Goal: Obtain resource: Download file/media

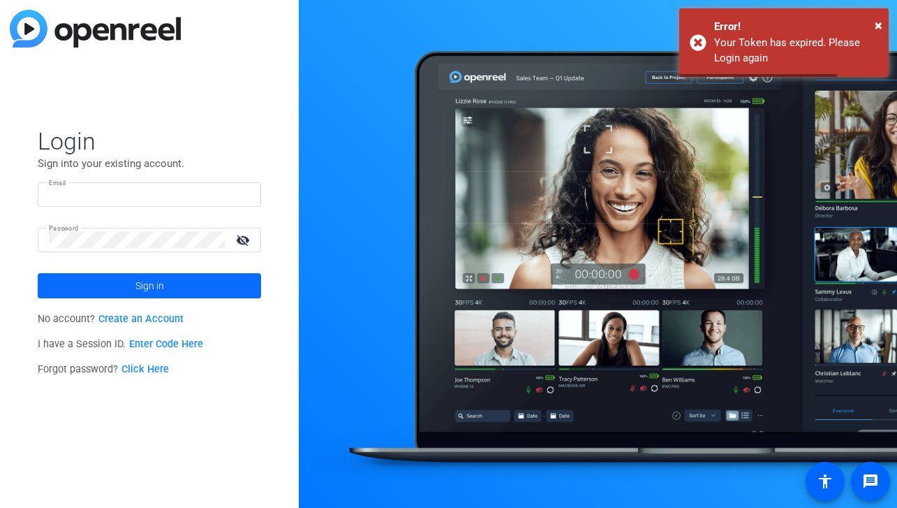
type input "[PERSON_NAME][EMAIL_ADDRESS][DOMAIN_NAME]"
click at [171, 282] on span at bounding box center [149, 286] width 223 height 34
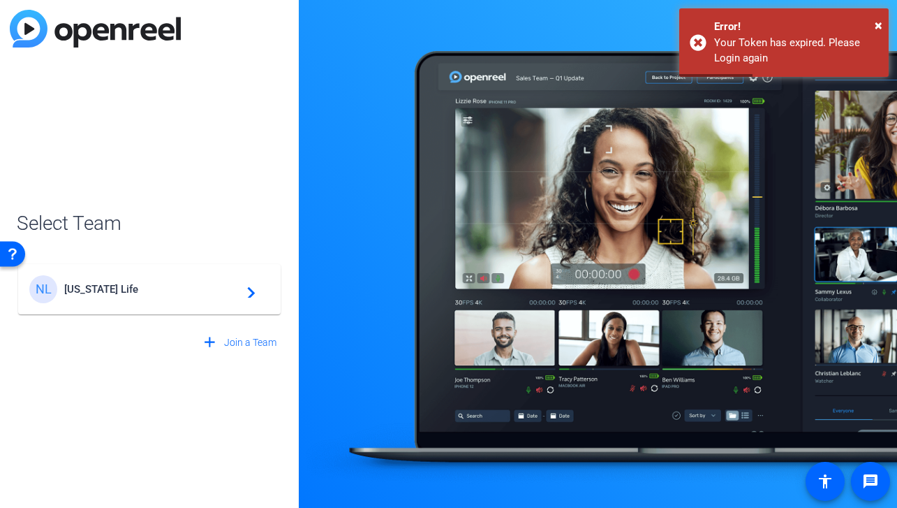
click at [172, 308] on mat-card-content "NL [US_STATE] Life navigate_next" at bounding box center [149, 289] width 262 height 50
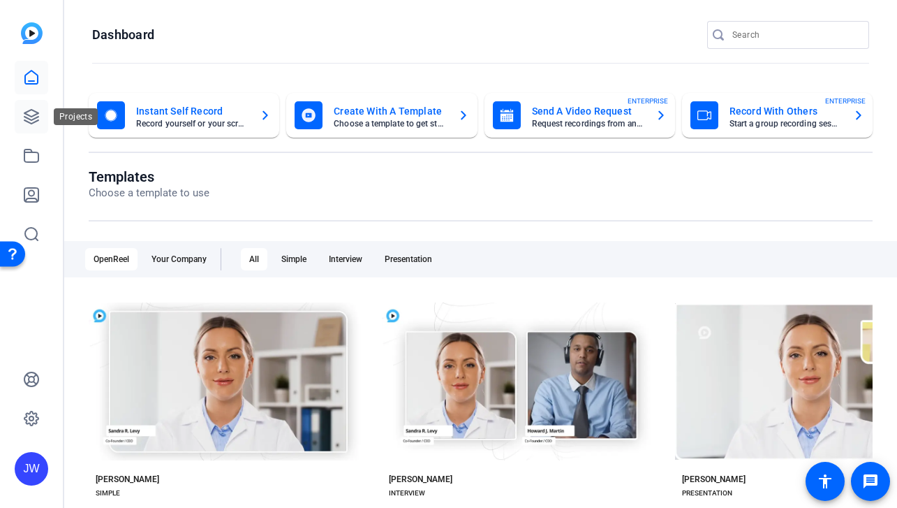
click at [38, 121] on icon at bounding box center [31, 116] width 17 height 17
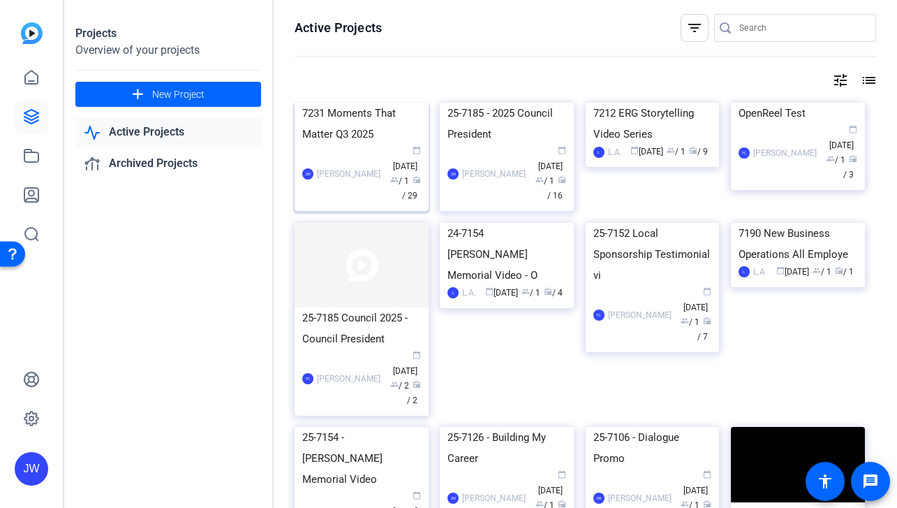
click at [371, 145] on div "7231 Moments That Matter Q3 2025" at bounding box center [361, 124] width 119 height 42
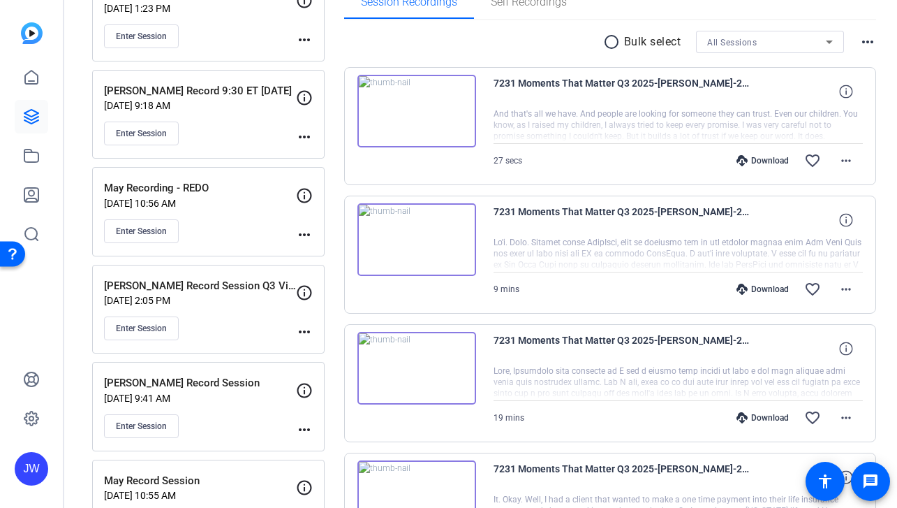
scroll to position [238, 0]
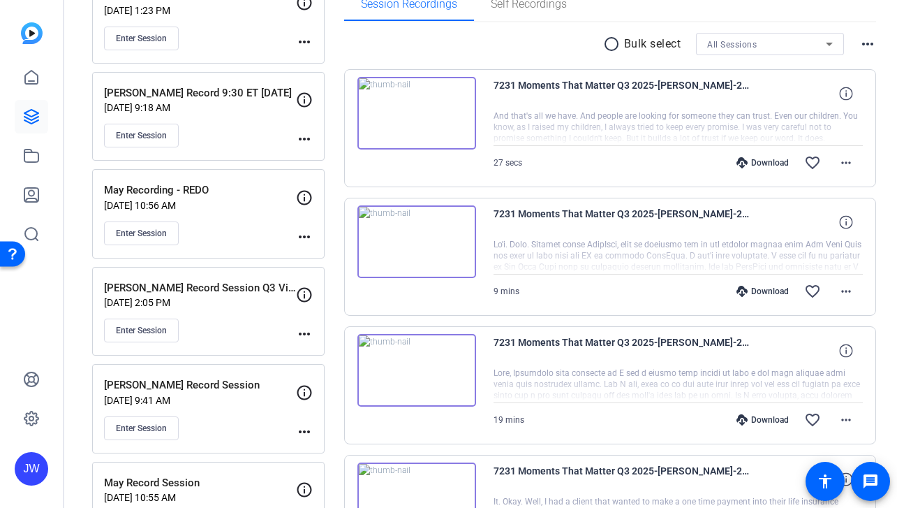
click at [468, 127] on img at bounding box center [416, 113] width 119 height 73
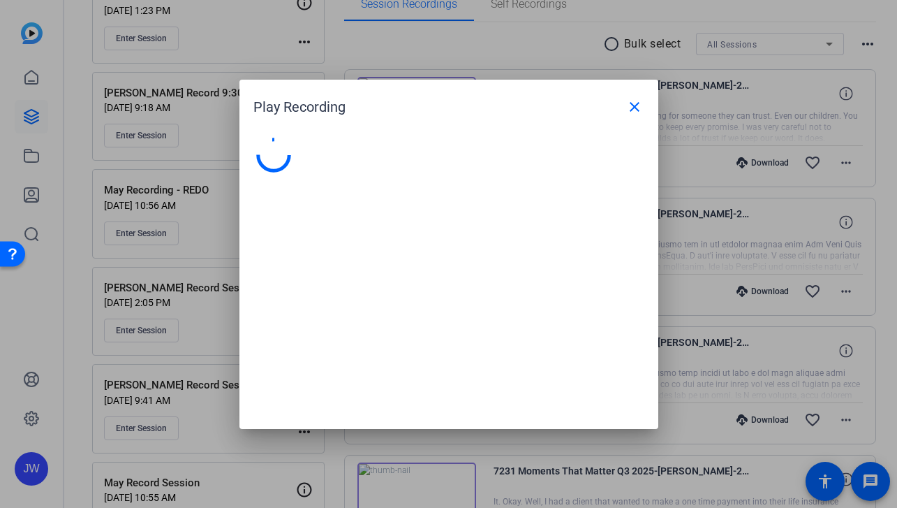
click at [0, 0] on openreel-play-recording-popup "Play Recording close" at bounding box center [0, 0] width 0 height 0
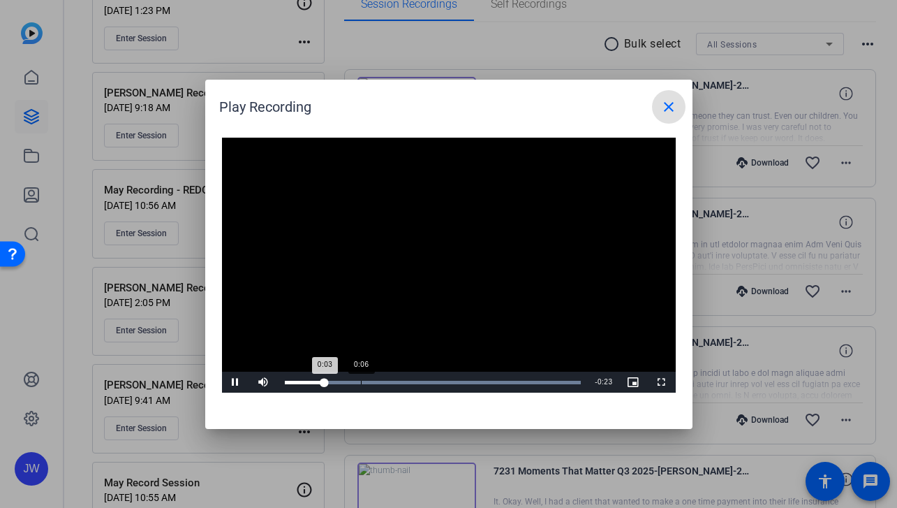
click at [372, 383] on div "Loaded : 100.00% 0:06 0:03" at bounding box center [433, 381] width 297 height 3
click at [447, 382] on div "Loaded : 100.00% 0:14 0:09" at bounding box center [433, 381] width 297 height 3
click at [488, 381] on div "Loaded : 100.00% 0:18 0:15" at bounding box center [433, 381] width 297 height 3
click at [544, 380] on div "Loaded : 100.00% 0:23 0:23" at bounding box center [433, 381] width 297 height 3
click at [672, 107] on mat-icon "close" at bounding box center [668, 106] width 17 height 17
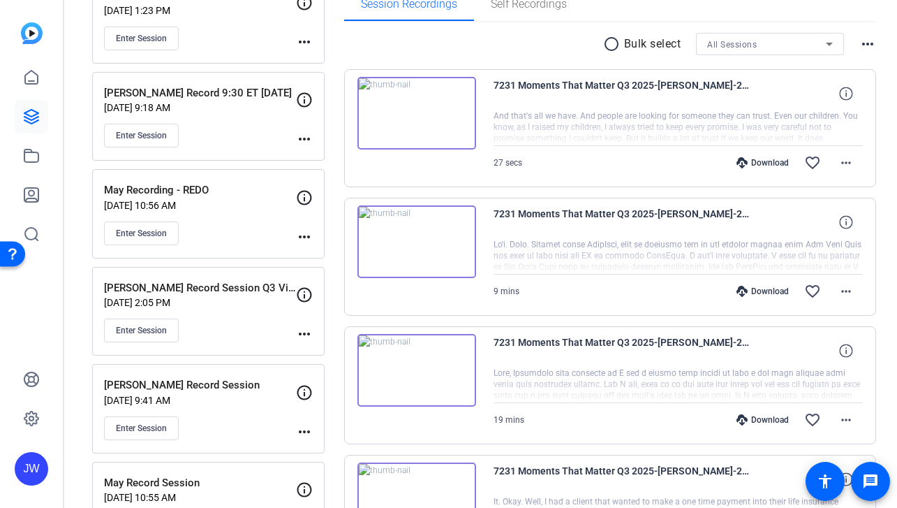
click at [448, 234] on img at bounding box center [416, 241] width 119 height 73
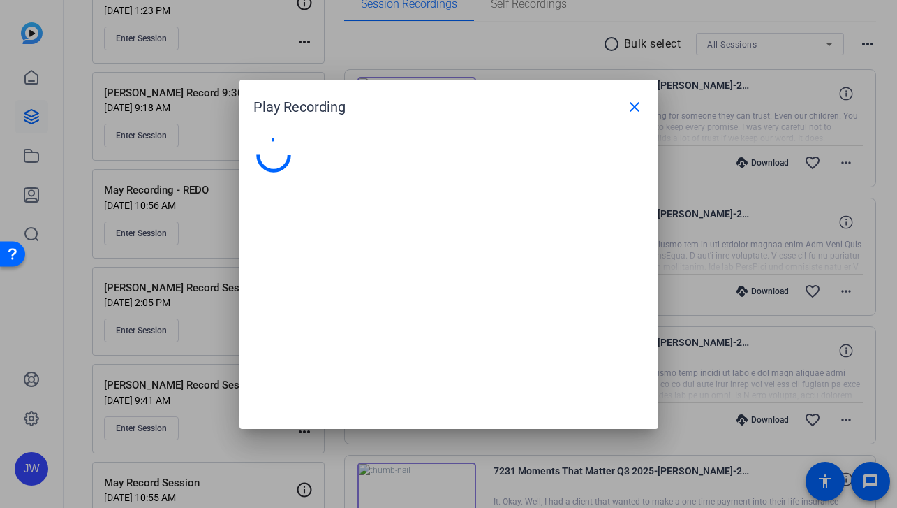
click at [448, 234] on div at bounding box center [448, 276] width 419 height 305
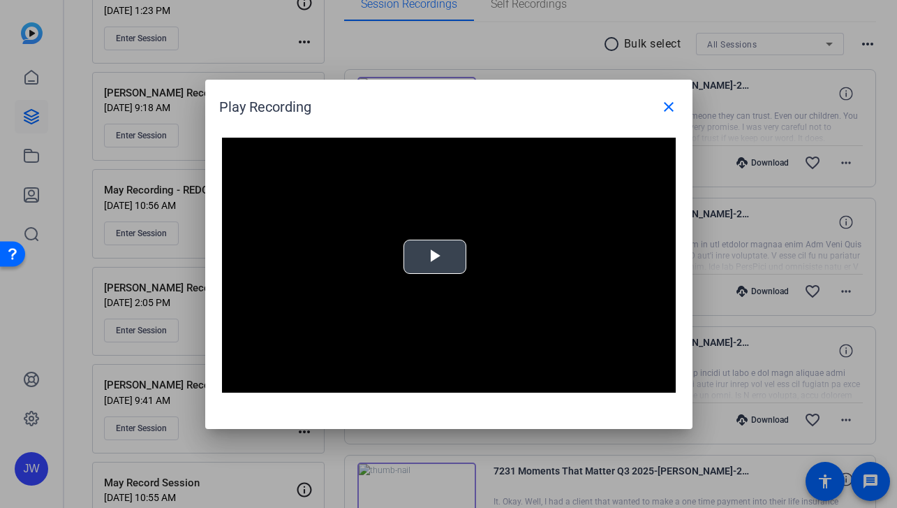
click at [435, 256] on span "Video Player" at bounding box center [435, 256] width 0 height 0
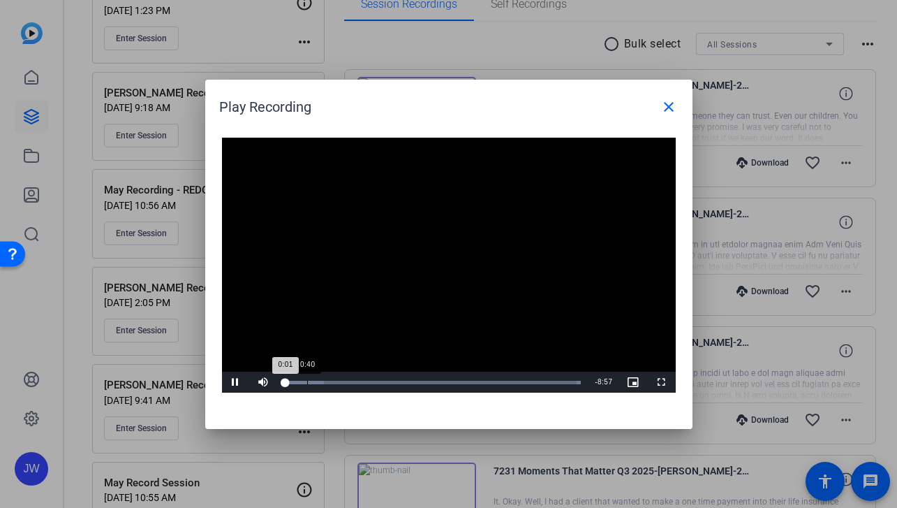
click at [309, 380] on div "Loaded : 100.00% 0:40 0:01" at bounding box center [433, 381] width 297 height 3
click at [334, 379] on div "Loaded : 100.00% 1:29 0:46" at bounding box center [433, 381] width 311 height 21
click at [357, 380] on div "Loaded : 100.00% 2:11 1:31" at bounding box center [433, 381] width 297 height 3
click at [376, 383] on div "Loaded : 100.00% 2:45 2:12" at bounding box center [433, 381] width 297 height 3
click at [393, 379] on div "Loaded : 100.00% 3:17 2:49" at bounding box center [433, 381] width 311 height 21
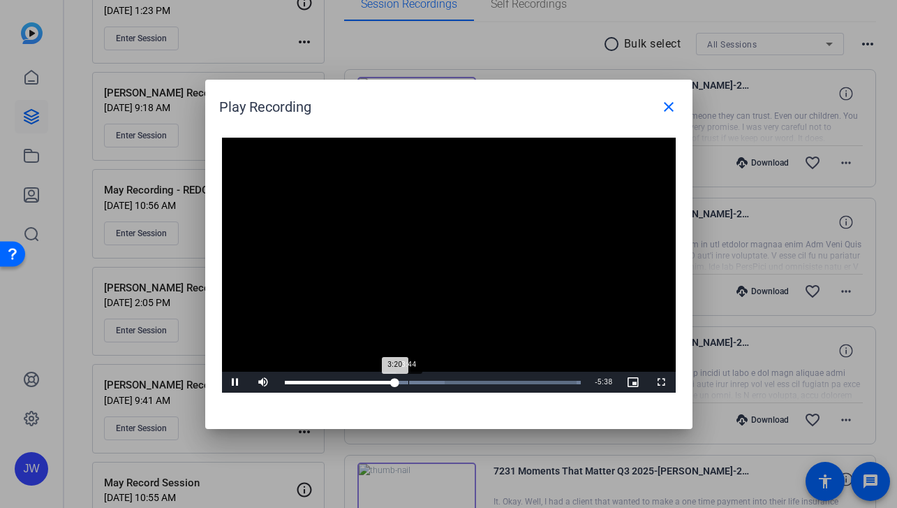
click at [408, 382] on div "Loaded : 100.00% 3:44 3:20" at bounding box center [433, 381] width 297 height 3
click at [424, 382] on div "Loaded : 100.00% 4:13 3:45" at bounding box center [433, 381] width 297 height 3
click at [440, 380] on div "Loaded : 100.00% 4:42 4:15" at bounding box center [433, 381] width 297 height 3
click at [459, 380] on div "Loaded : 100.00% 5:16 4:53" at bounding box center [433, 381] width 297 height 3
click at [468, 383] on div "Loaded : 100.00% 5:33 5:19" at bounding box center [433, 381] width 297 height 3
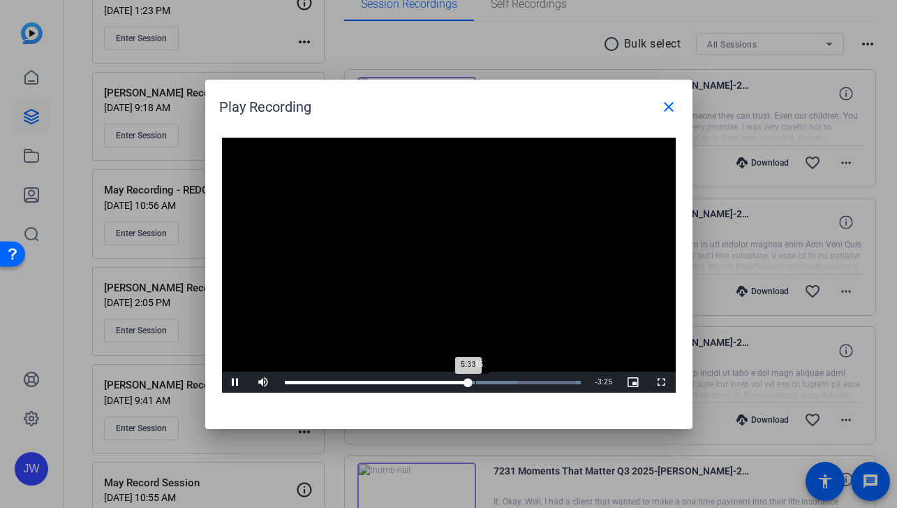
click at [475, 383] on div "Loaded : 100.00% 5:45 5:33" at bounding box center [433, 381] width 297 height 3
click at [484, 383] on div "6:02" at bounding box center [484, 381] width 1 height 3
click at [491, 381] on div "Loaded : 100.00% 6:13 6:04" at bounding box center [433, 381] width 297 height 3
click at [496, 380] on div "Loaded : 100.00% 6:25 6:25" at bounding box center [433, 381] width 297 height 3
click at [505, 380] on div "Loaded : 100.00% 6:38 6:25" at bounding box center [433, 381] width 297 height 3
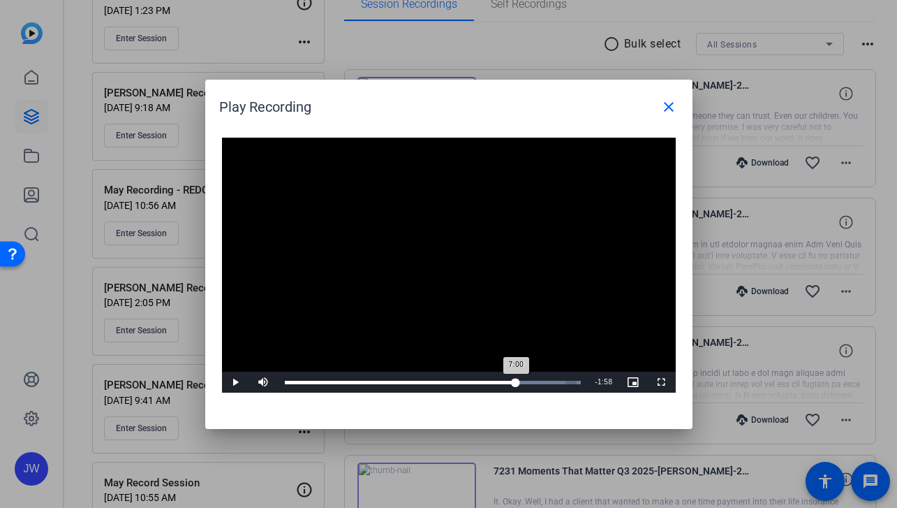
click at [516, 380] on div "Loaded : 100.00% 7:00 7:00" at bounding box center [433, 381] width 297 height 3
click at [524, 381] on div "Loaded : 100.00% 7:14 7:02" at bounding box center [433, 381] width 297 height 3
click at [531, 381] on div "Loaded : 100.00% 7:27 7:15" at bounding box center [433, 381] width 297 height 3
click at [539, 380] on div "Loaded : 100.00% 7:39 7:28" at bounding box center [433, 381] width 297 height 3
click at [553, 382] on div "Loaded : 100.00% 8:07 7:56" at bounding box center [433, 381] width 297 height 3
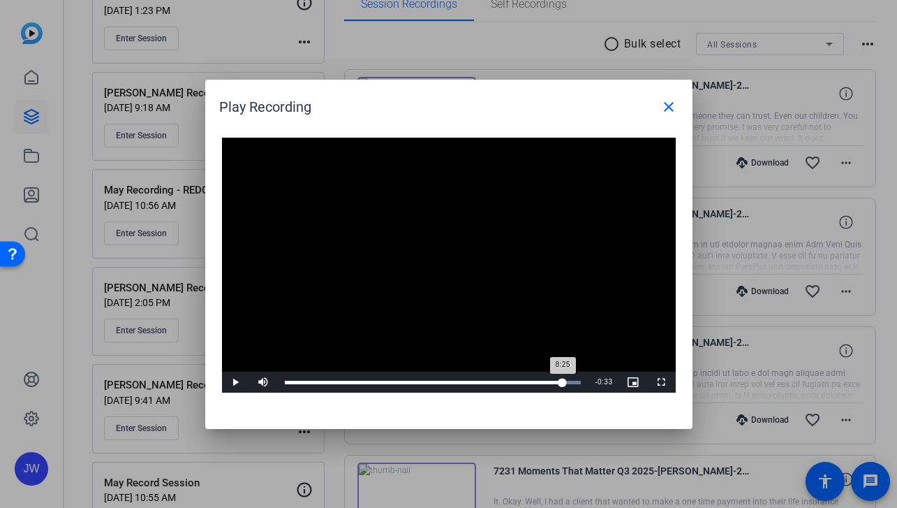
click at [563, 383] on div "8:25" at bounding box center [424, 381] width 279 height 3
click at [564, 383] on div "8:26" at bounding box center [424, 381] width 279 height 3
click at [566, 383] on div "8:30" at bounding box center [425, 381] width 281 height 3
click at [570, 383] on div "8:37" at bounding box center [427, 381] width 285 height 3
click at [539, 381] on div "Loaded : 100.00% 7:42 7:42" at bounding box center [433, 381] width 297 height 3
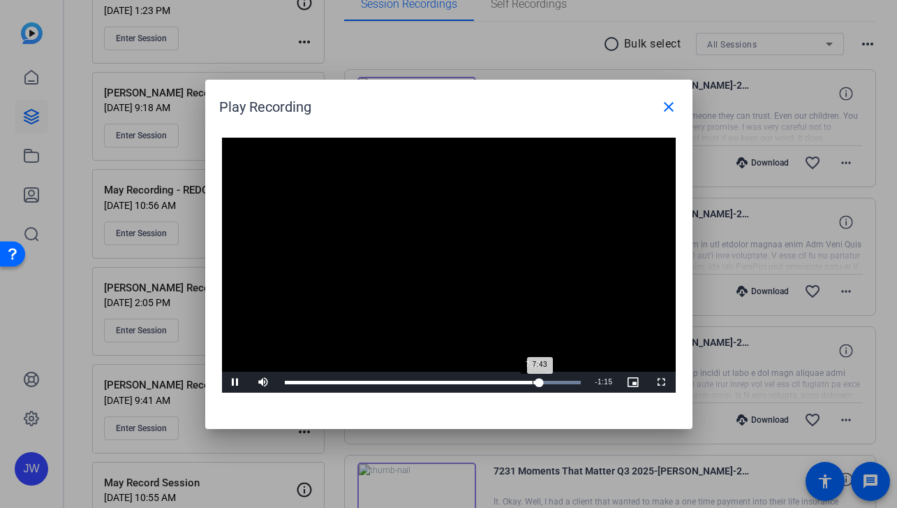
click at [532, 383] on div "Loaded : 100.00% 7:29 7:43" at bounding box center [433, 381] width 297 height 3
click at [527, 383] on div "7:30" at bounding box center [409, 381] width 249 height 3
click at [521, 383] on div "Loaded : 100.00% 7:09 7:22" at bounding box center [433, 381] width 297 height 3
click at [513, 383] on div "Loaded : 100.00% 6:55 6:55" at bounding box center [433, 381] width 297 height 3
click at [508, 383] on div "Loaded : 100.00% 6:45 6:56" at bounding box center [433, 381] width 297 height 3
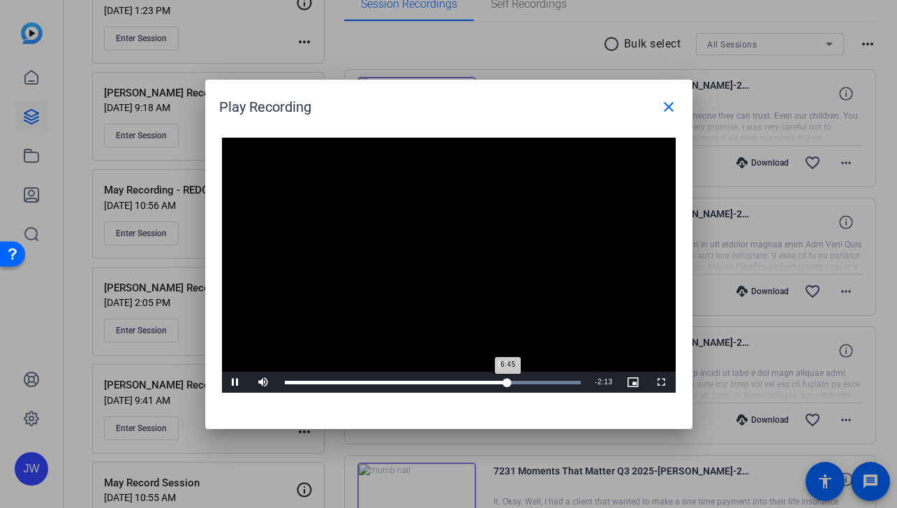
click at [504, 383] on div "6:45" at bounding box center [396, 381] width 223 height 3
click at [670, 101] on mat-icon "close" at bounding box center [668, 106] width 17 height 17
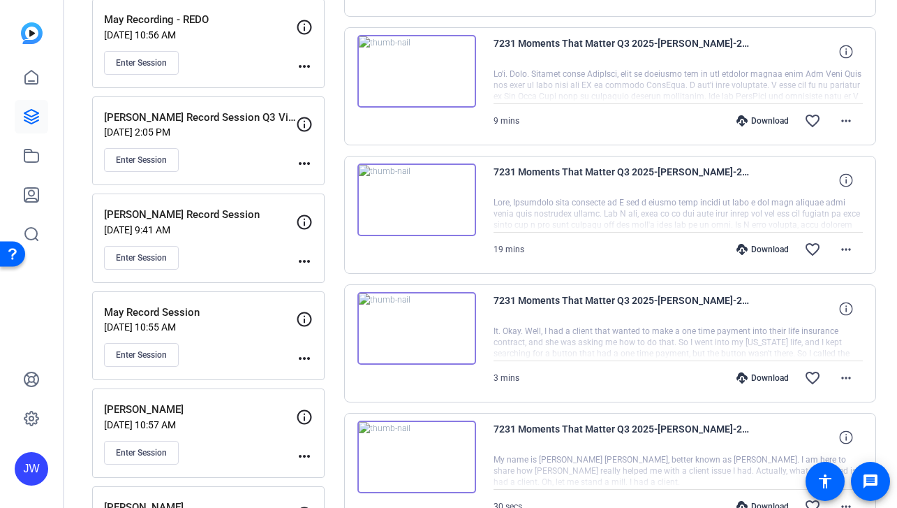
scroll to position [410, 0]
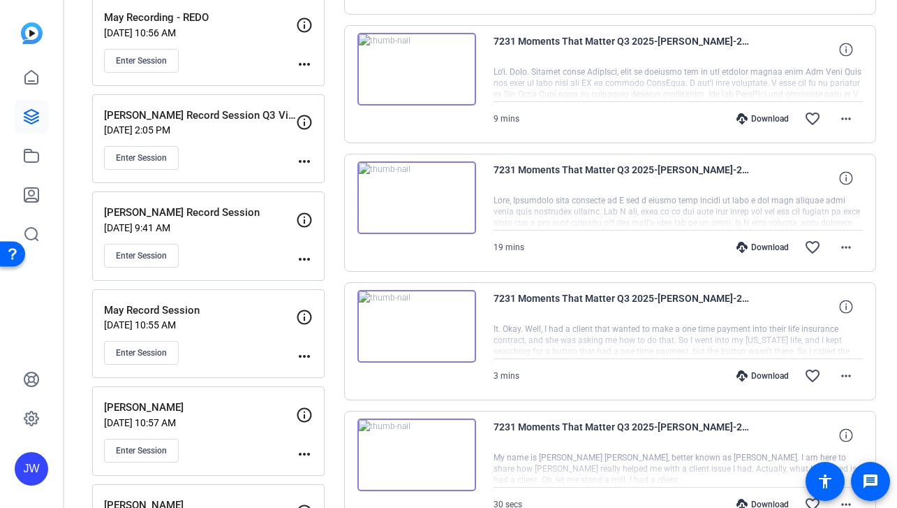
click at [442, 369] on div "7231 Moments That Matter Q3 2025-[PERSON_NAME]-2025-08-28-12-48-22-099-0 It. Ok…" at bounding box center [610, 341] width 533 height 118
click at [439, 346] on img at bounding box center [416, 326] width 119 height 73
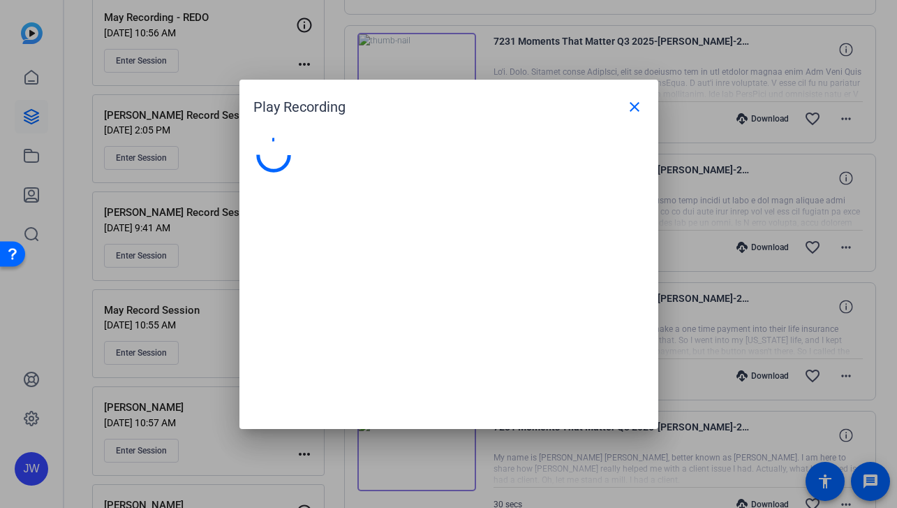
click at [439, 346] on div at bounding box center [448, 276] width 419 height 305
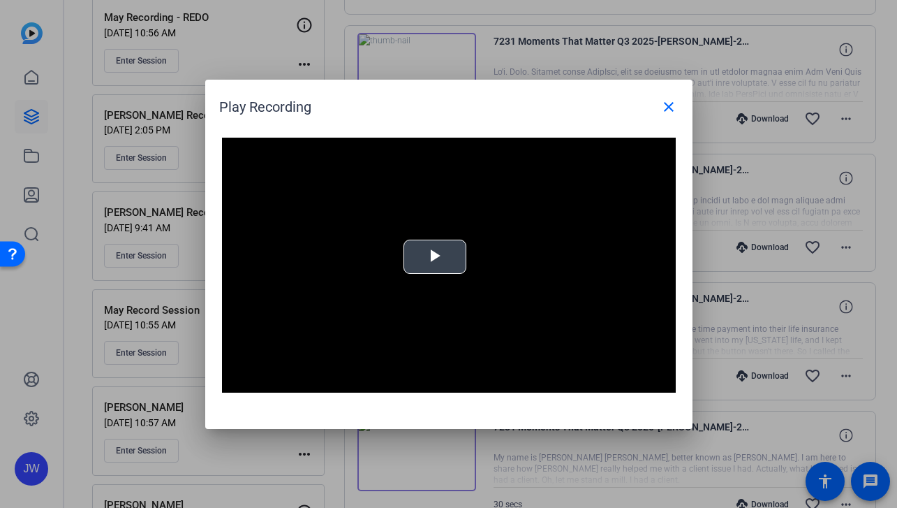
click at [434, 273] on video "Video Player" at bounding box center [449, 266] width 454 height 256
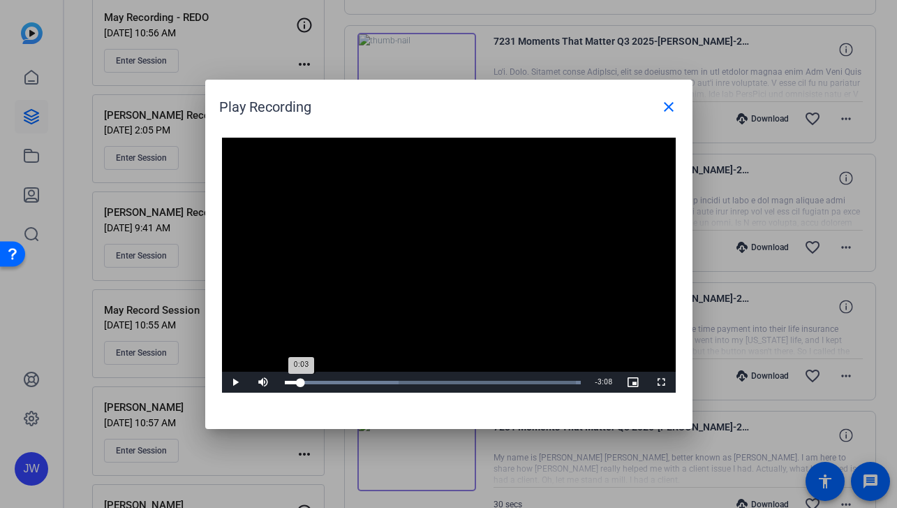
click at [301, 383] on div "Loaded : 100.00% 0:11 0:03" at bounding box center [433, 381] width 297 height 3
click at [320, 383] on div "Loaded : 100.00% 0:23 0:11" at bounding box center [433, 381] width 297 height 3
click at [334, 383] on div "Loaded : 100.00% 0:33 0:33" at bounding box center [433, 381] width 297 height 3
click at [341, 383] on div "Loaded : 100.00% 0:38 0:34" at bounding box center [433, 381] width 297 height 3
click at [355, 380] on div "Loaded : 100.00% 0:47 0:47" at bounding box center [433, 381] width 311 height 21
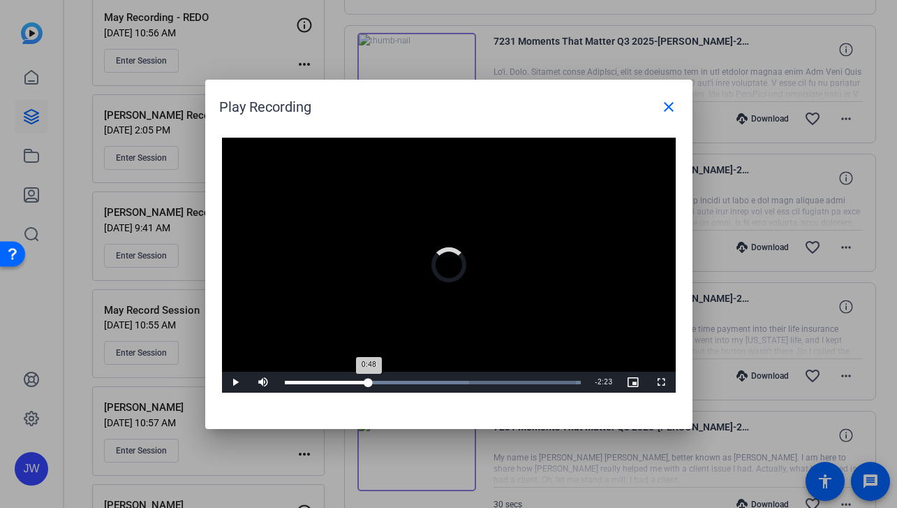
click at [369, 382] on div "Loaded : 100.00% 0:56 0:48" at bounding box center [433, 381] width 297 height 3
click at [389, 383] on div "Loaded : 100.00% 1:10 0:57" at bounding box center [433, 381] width 297 height 3
click at [415, 381] on div "Loaded : 100.00% 1:24 1:10" at bounding box center [433, 381] width 297 height 3
click at [424, 382] on div "Loaded : 100.00% 1:33 1:28" at bounding box center [433, 381] width 297 height 3
click at [433, 382] on div "Loaded : 100.00% 1:40 1:34" at bounding box center [433, 381] width 297 height 3
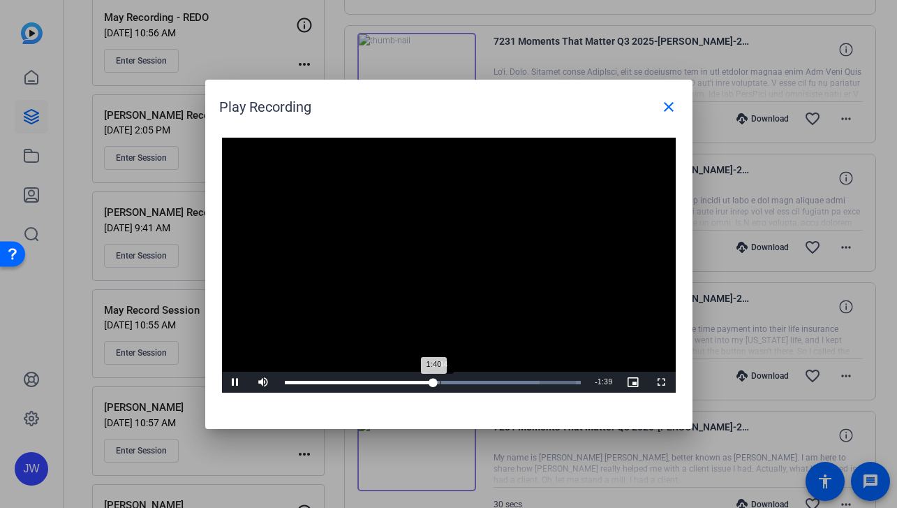
click at [440, 382] on div "Loaded : 100.00% 1:44 1:40" at bounding box center [433, 381] width 297 height 3
click at [454, 382] on div "Loaded : 100.00% 1:54 1:45" at bounding box center [433, 381] width 297 height 3
click at [471, 382] on div "Loaded : 100.00% 2:05 2:05" at bounding box center [433, 381] width 297 height 3
click at [485, 382] on div "2:14" at bounding box center [485, 381] width 1 height 3
click at [499, 382] on div "Loaded : 100.00% 2:23 2:15" at bounding box center [433, 381] width 297 height 3
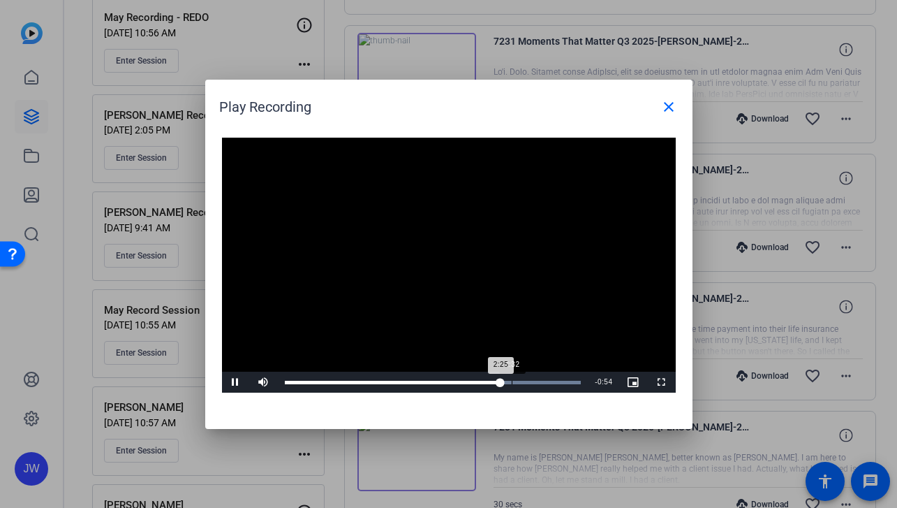
click at [512, 381] on div "2:32" at bounding box center [512, 381] width 1 height 3
click at [512, 381] on div "2:33" at bounding box center [399, 381] width 228 height 3
click at [513, 380] on div "2:33" at bounding box center [399, 381] width 228 height 3
click at [524, 381] on div "Loaded : 100.00% 2:40 2:35" at bounding box center [433, 381] width 297 height 3
click at [537, 381] on div "Loaded : 100.00% 2:50 2:42" at bounding box center [433, 381] width 297 height 3
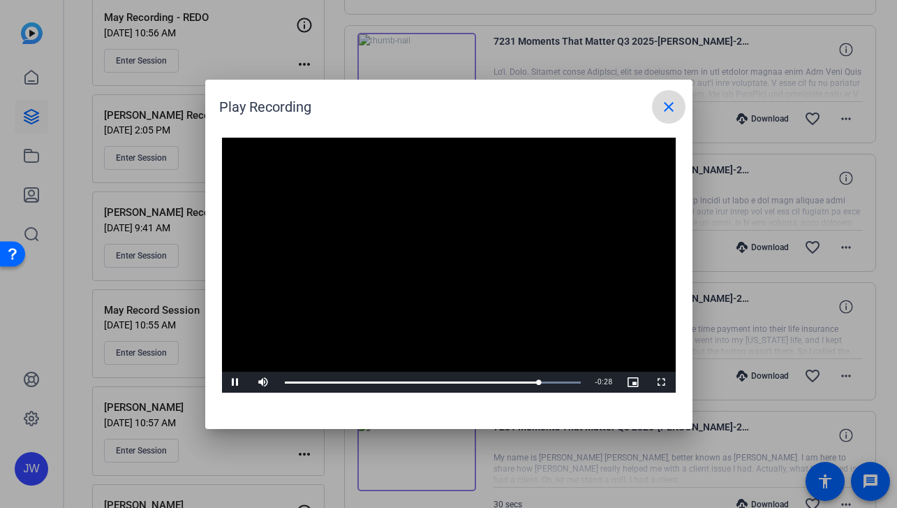
click at [669, 104] on mat-icon "close" at bounding box center [668, 106] width 17 height 17
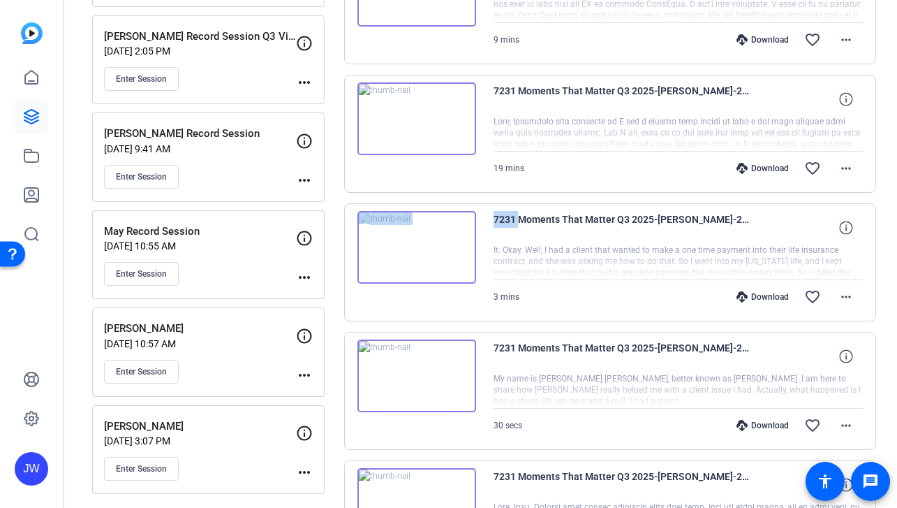
scroll to position [514, 0]
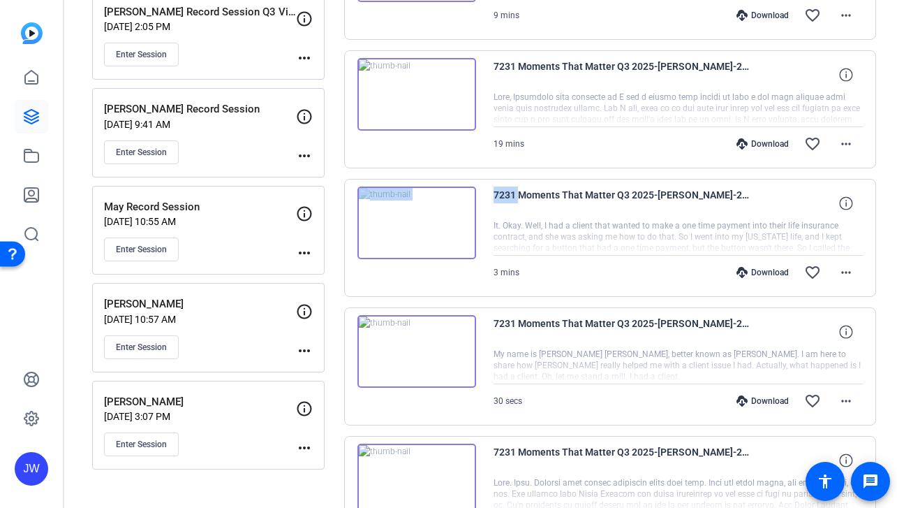
click at [456, 351] on img at bounding box center [416, 351] width 119 height 73
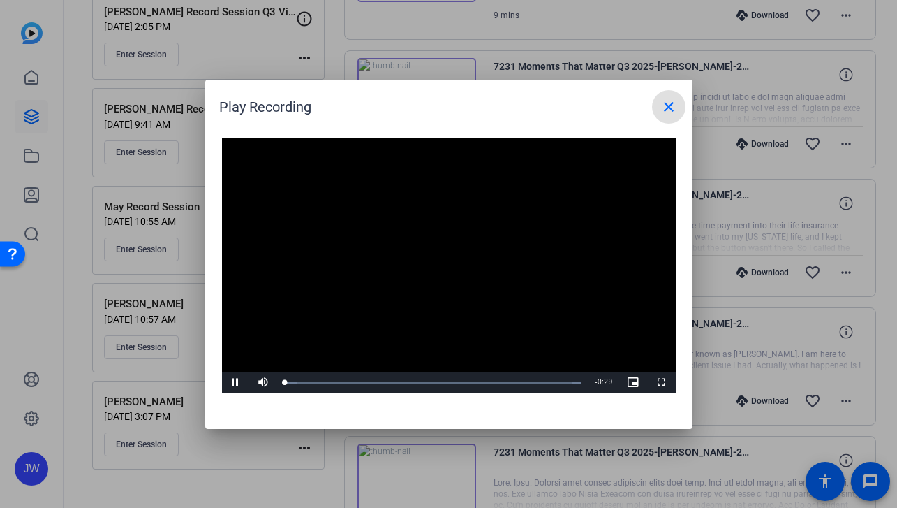
click at [442, 259] on video "Video Player" at bounding box center [449, 266] width 454 height 256
click at [238, 382] on span "Video Player" at bounding box center [236, 382] width 28 height 0
click at [668, 100] on mat-icon "close" at bounding box center [668, 106] width 17 height 17
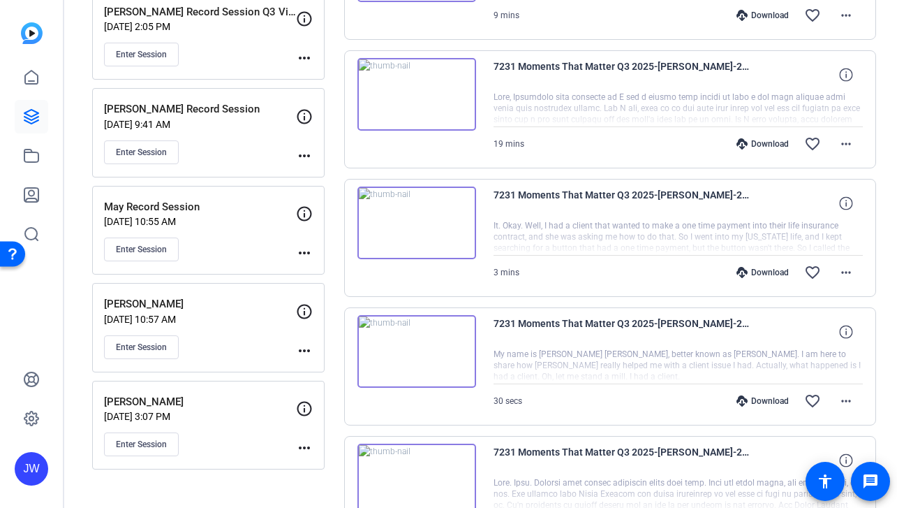
click at [738, 100] on div at bounding box center [679, 108] width 370 height 35
click at [838, 140] on mat-icon "more_horiz" at bounding box center [846, 143] width 17 height 17
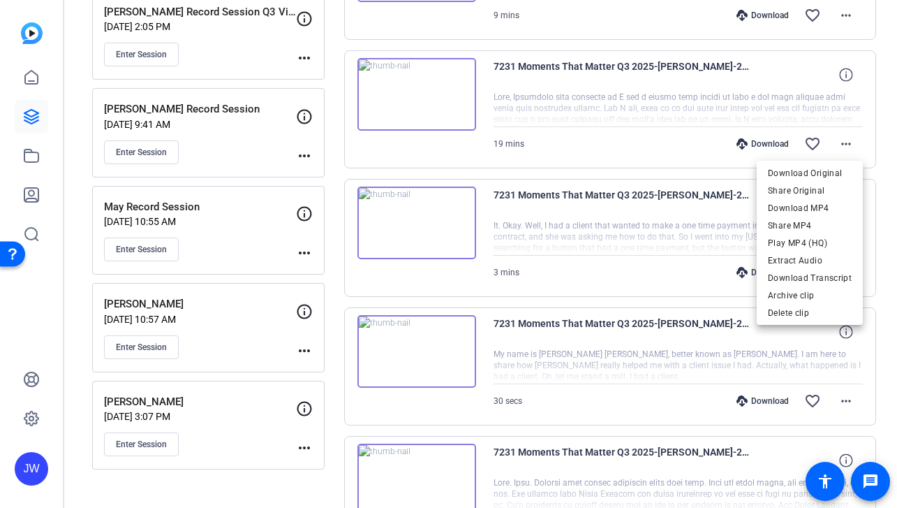
click at [724, 100] on div at bounding box center [448, 254] width 897 height 508
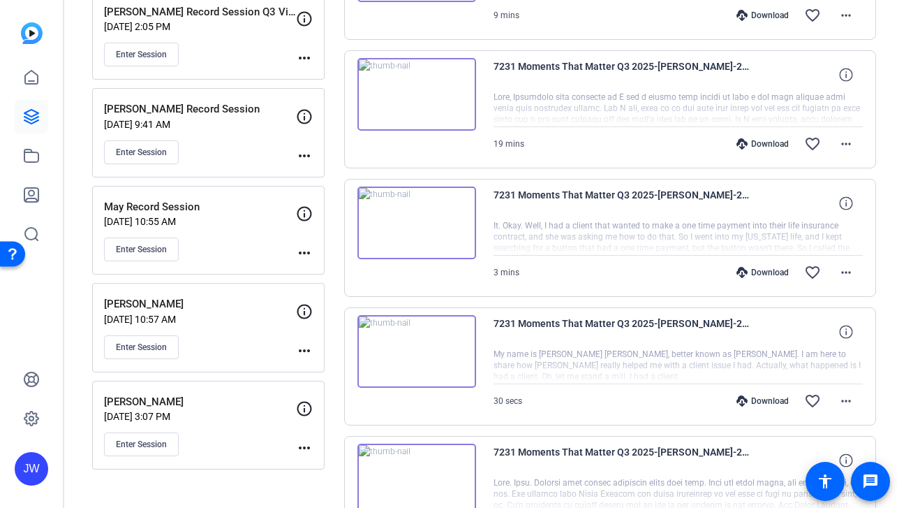
click at [451, 102] on img at bounding box center [416, 94] width 119 height 73
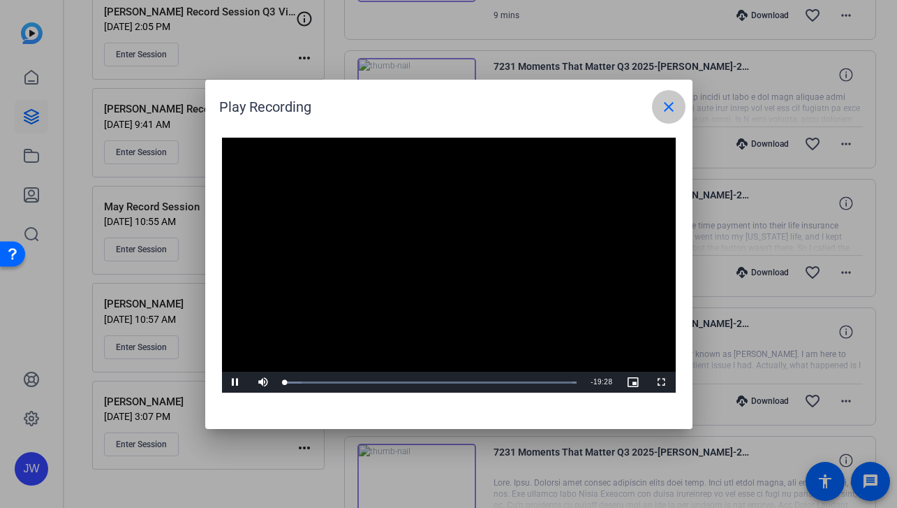
click at [666, 96] on span at bounding box center [669, 107] width 34 height 34
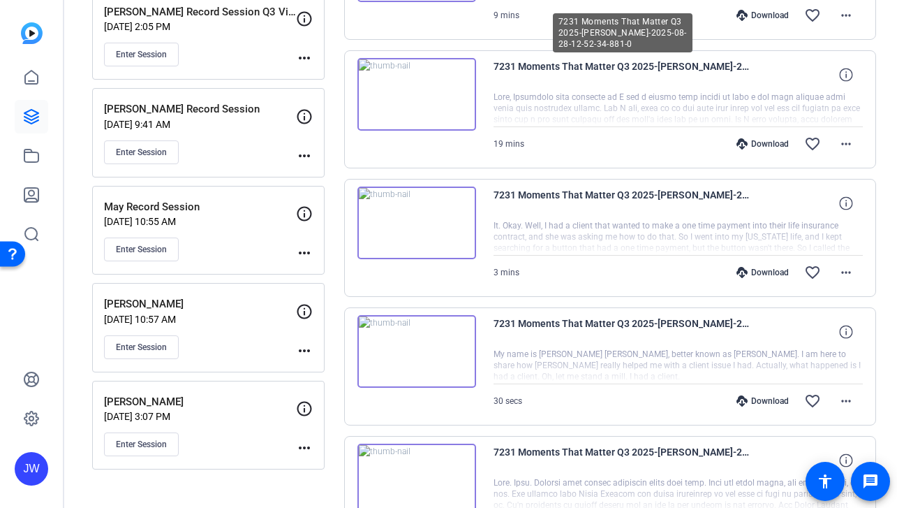
click at [678, 67] on span "7231 Moments That Matter Q3 2025-[PERSON_NAME]-2025-08-28-12-52-34-881-0" at bounding box center [623, 75] width 258 height 34
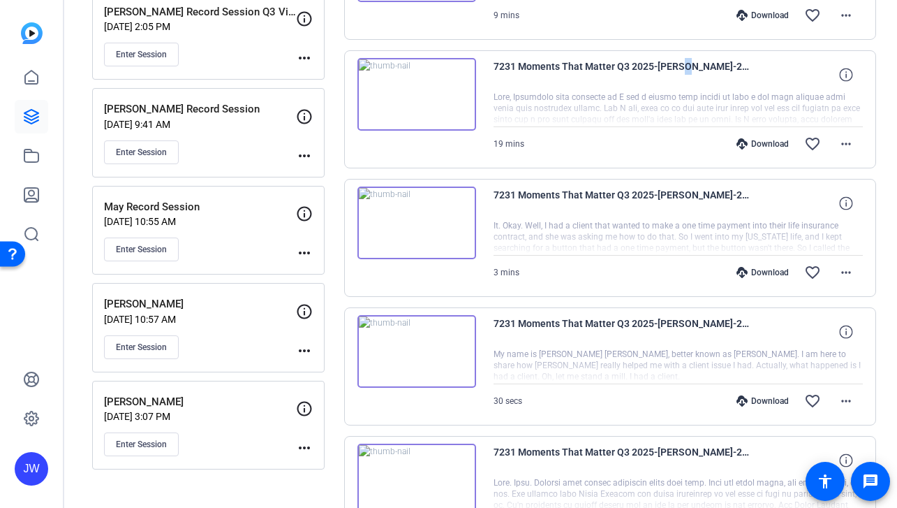
click at [678, 67] on span "7231 Moments That Matter Q3 2025-[PERSON_NAME]-2025-08-28-12-52-34-881-0" at bounding box center [623, 75] width 258 height 34
click at [845, 71] on button at bounding box center [846, 75] width 34 height 34
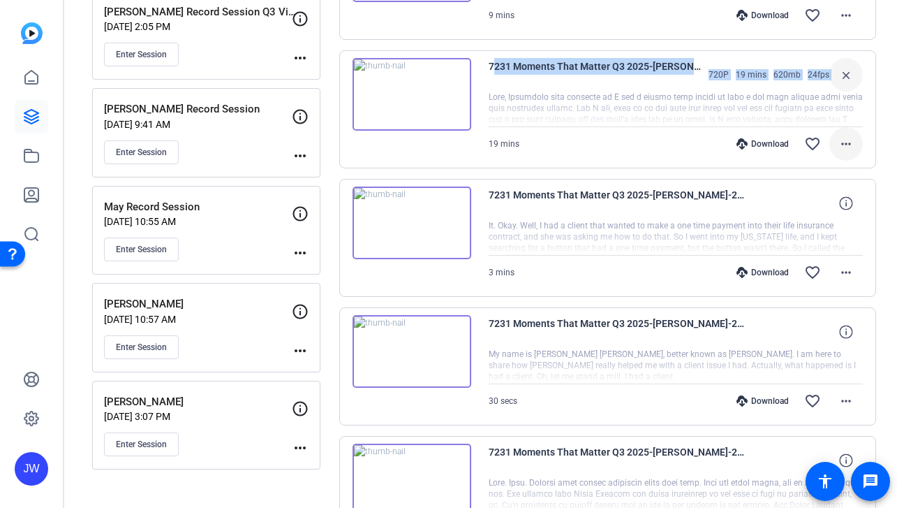
click at [849, 139] on mat-icon "more_horiz" at bounding box center [846, 143] width 17 height 17
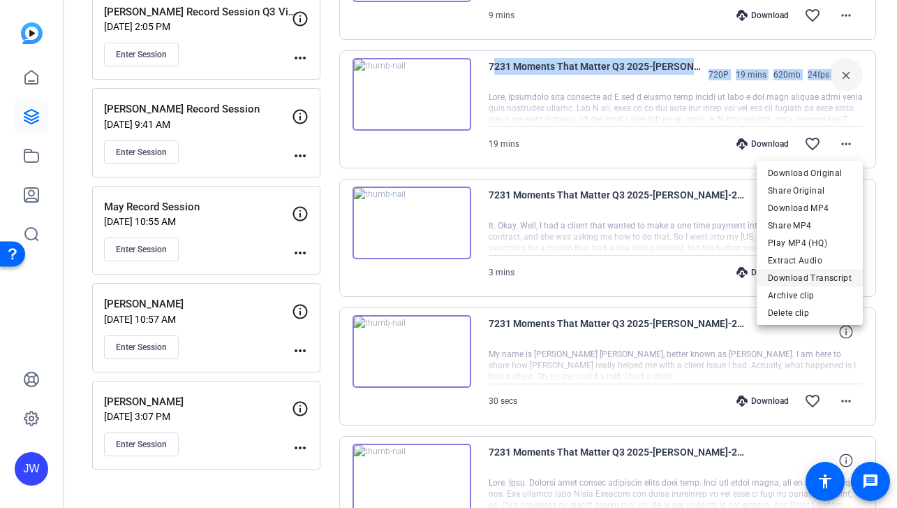
click at [820, 277] on span "Download Transcript" at bounding box center [810, 277] width 84 height 17
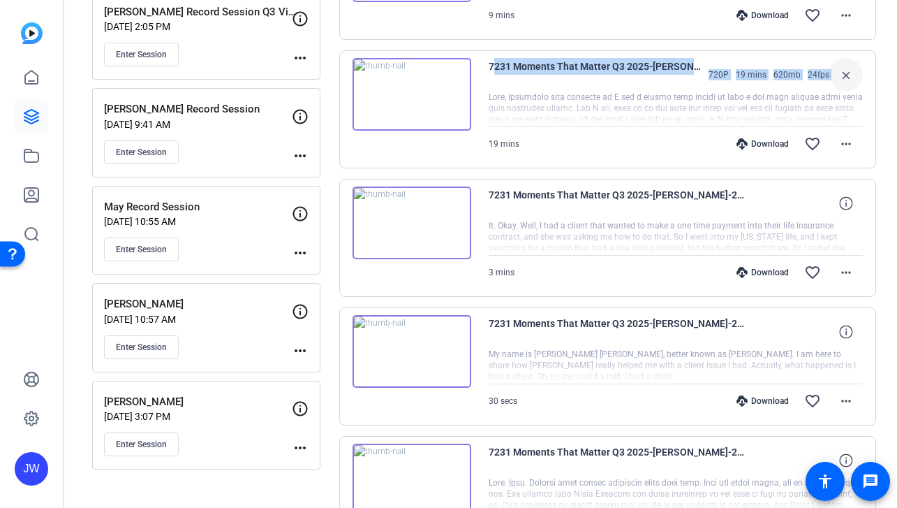
click at [639, 81] on span "7231 Moments That Matter Q3 2025-[PERSON_NAME]-2025-08-28-12-52-34-881-0" at bounding box center [595, 75] width 213 height 34
click at [836, 274] on span at bounding box center [846, 273] width 34 height 34
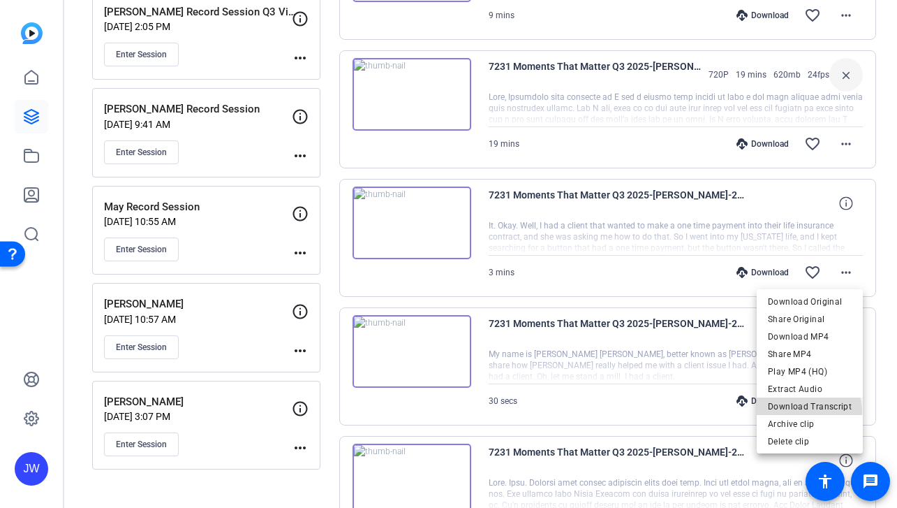
click at [803, 411] on span "Download Transcript" at bounding box center [810, 406] width 84 height 17
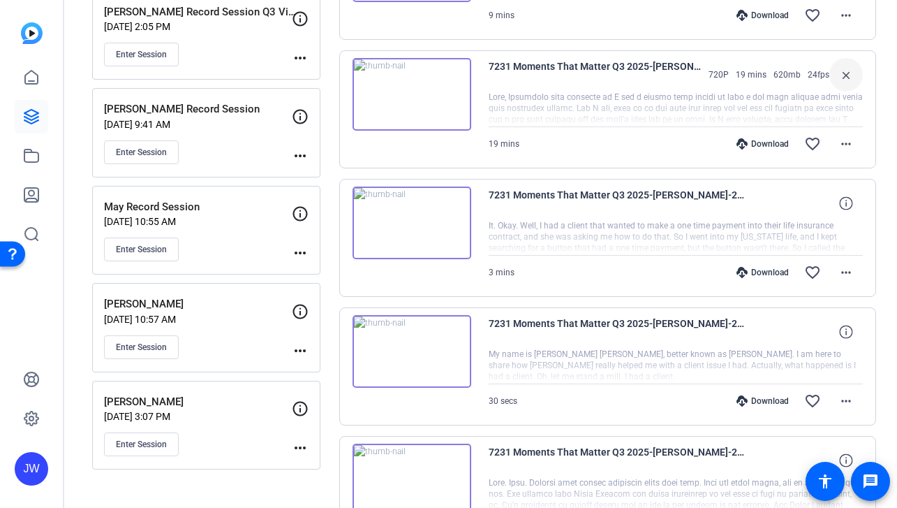
click at [650, 25] on div "Download favorite_border more_horiz" at bounding box center [732, 16] width 262 height 34
